Goal: Navigation & Orientation: Find specific page/section

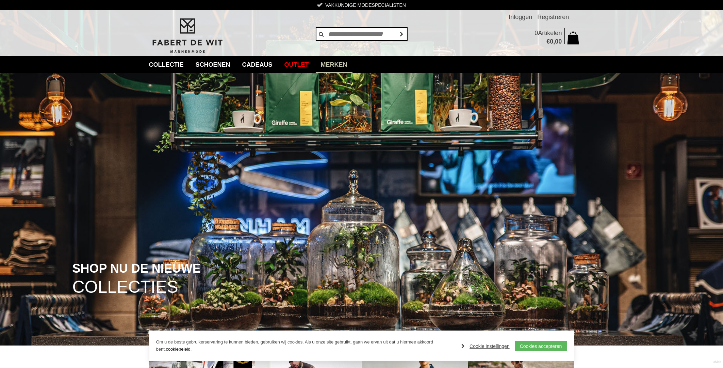
click at [343, 64] on link "Merken" at bounding box center [334, 64] width 37 height 17
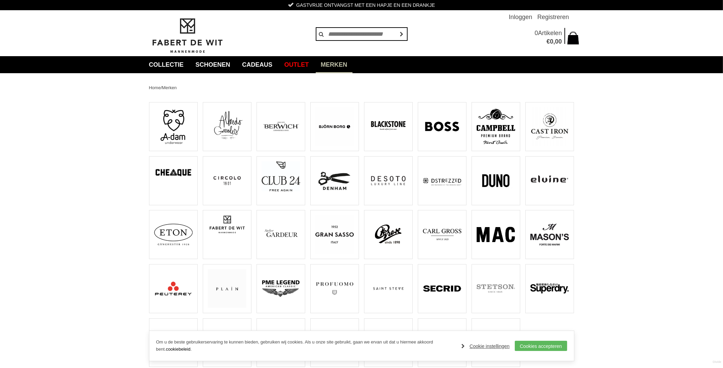
click at [341, 235] on img at bounding box center [335, 234] width 38 height 38
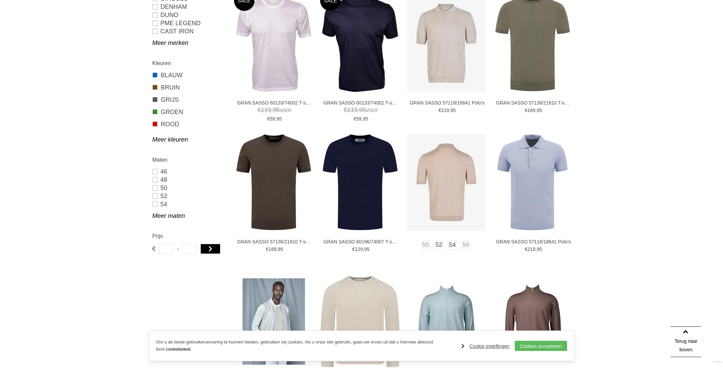
scroll to position [195, 0]
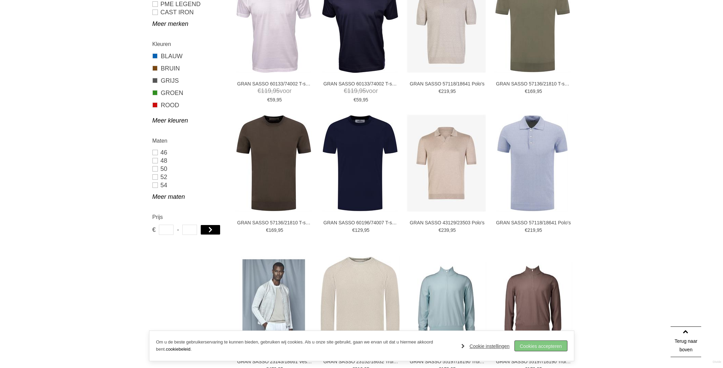
click at [531, 344] on link "Cookies accepteren" at bounding box center [541, 346] width 52 height 10
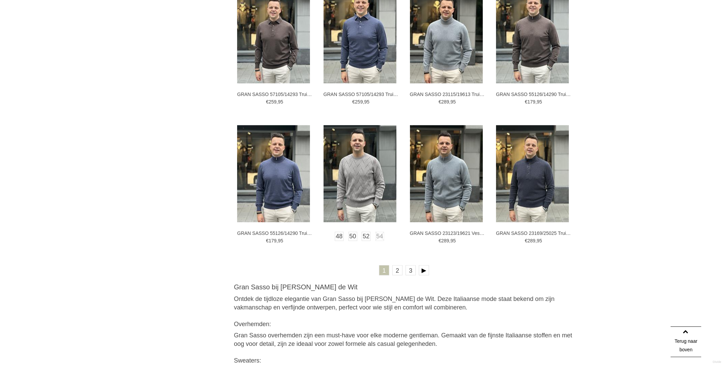
scroll to position [1183, 0]
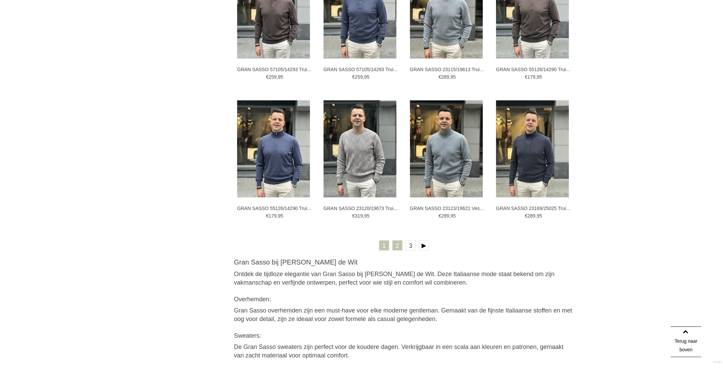
click at [401, 246] on link "2" at bounding box center [397, 245] width 10 height 10
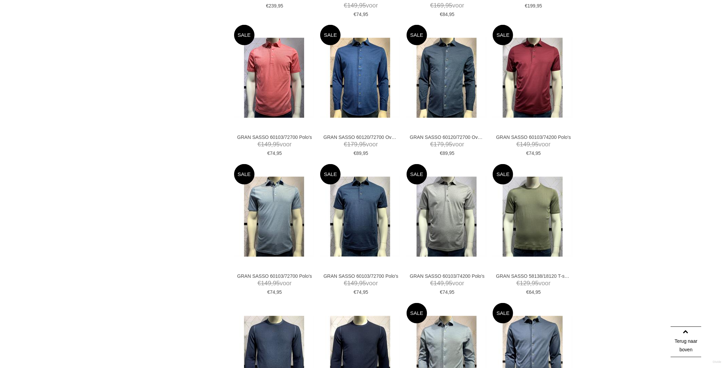
scroll to position [519, 0]
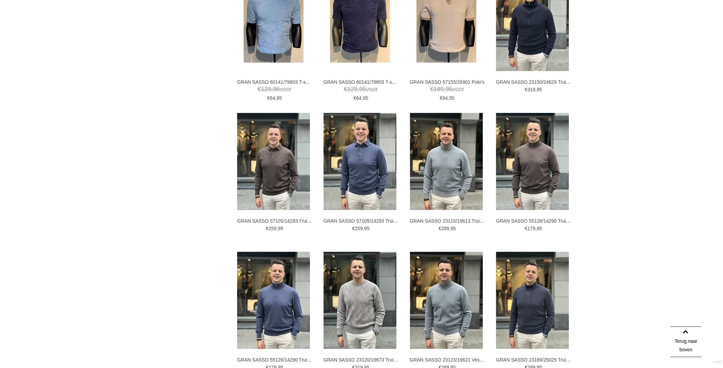
scroll to position [1030, 0]
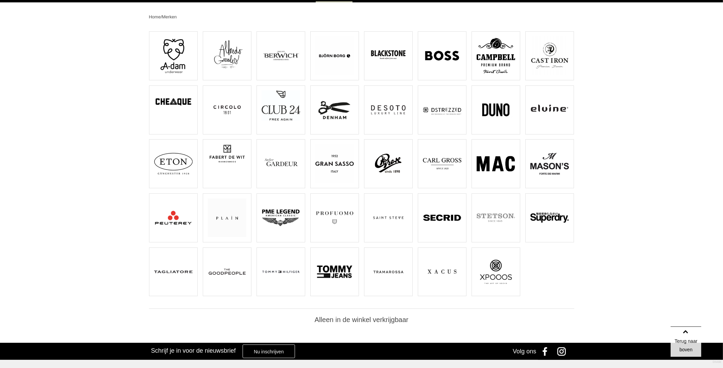
scroll to position [68, 0]
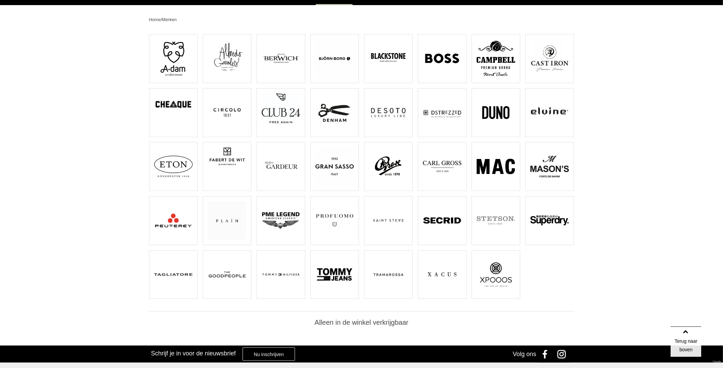
click at [439, 272] on img at bounding box center [442, 274] width 38 height 38
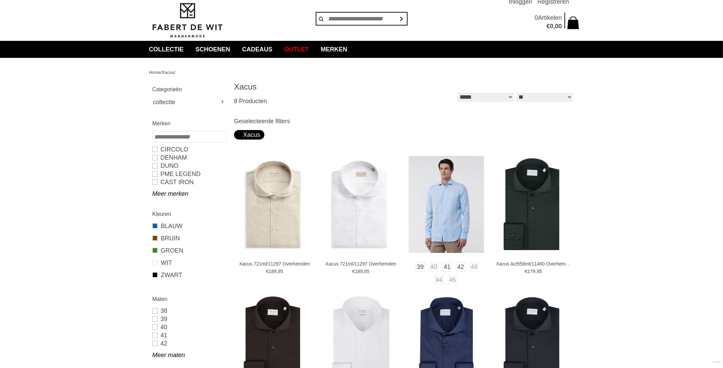
scroll to position [93, 0]
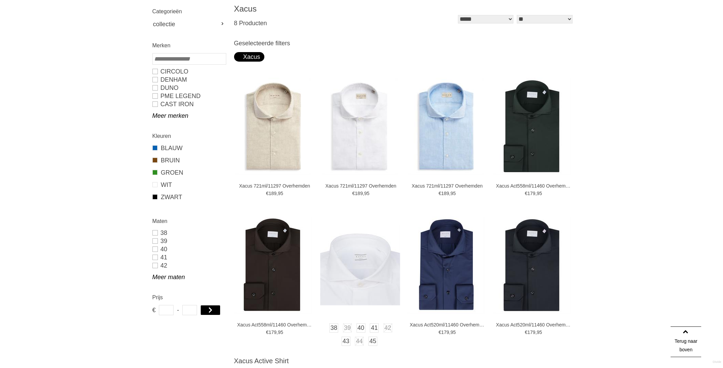
click at [375, 252] on img at bounding box center [360, 265] width 80 height 80
